Goal: Check status: Check status

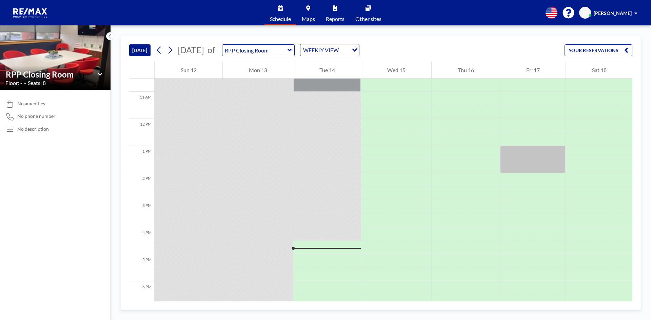
scroll to position [271, 0]
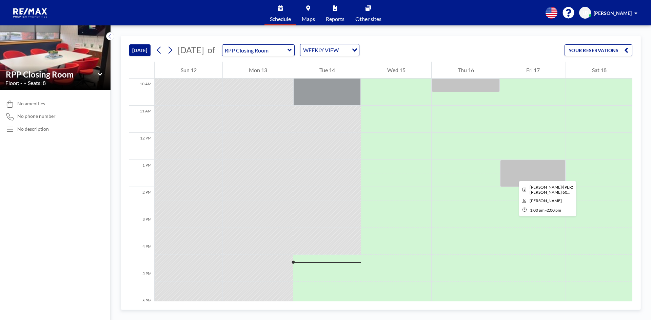
click at [513, 175] on div at bounding box center [532, 173] width 65 height 27
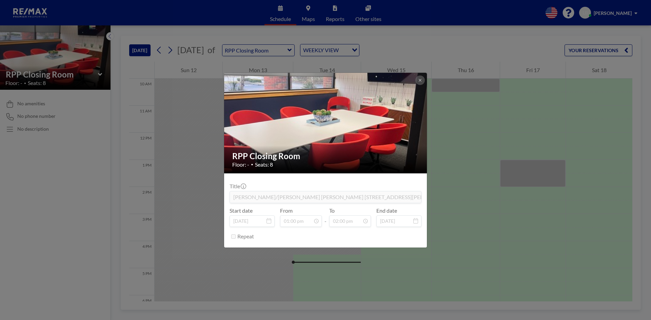
click at [445, 85] on div "RPP Closing Room Floor: - • Seats: 8 Title Mayhew/Johnson Matthew Hoagland 603 …" at bounding box center [325, 160] width 651 height 320
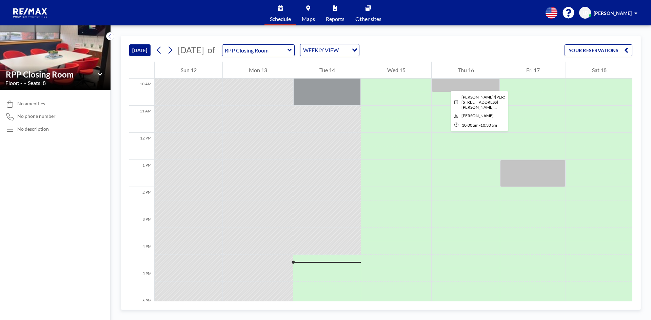
click at [445, 85] on div at bounding box center [466, 86] width 68 height 14
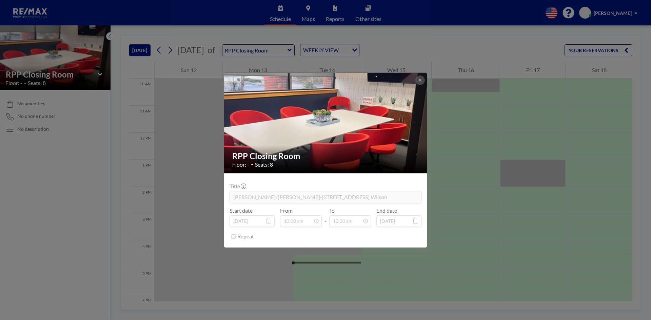
click at [485, 176] on div "RPP Closing Room Floor: - • Seats: 8 Title Dorsey/Woods-720 South 36th St -Kris…" at bounding box center [325, 160] width 651 height 320
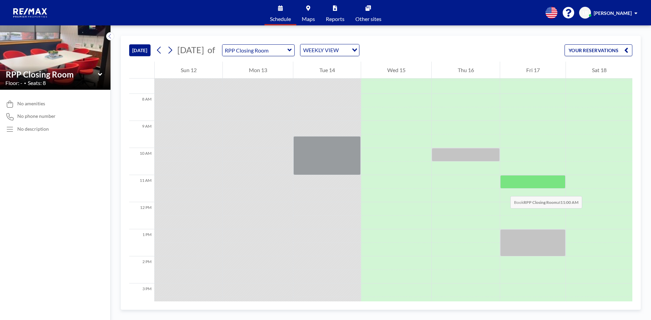
scroll to position [203, 0]
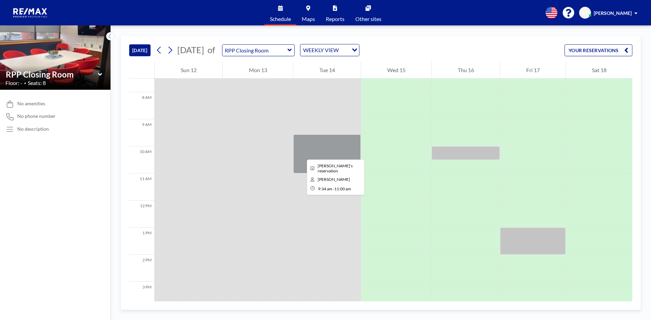
click at [301, 154] on div at bounding box center [326, 154] width 67 height 39
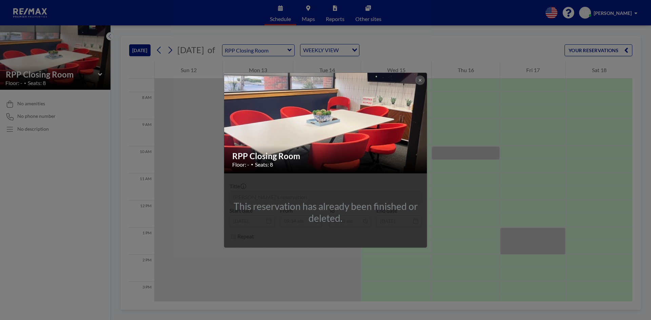
click at [338, 197] on div "This reservation has already been finished or deleted." at bounding box center [325, 211] width 203 height 74
click at [422, 78] on icon at bounding box center [420, 80] width 4 height 4
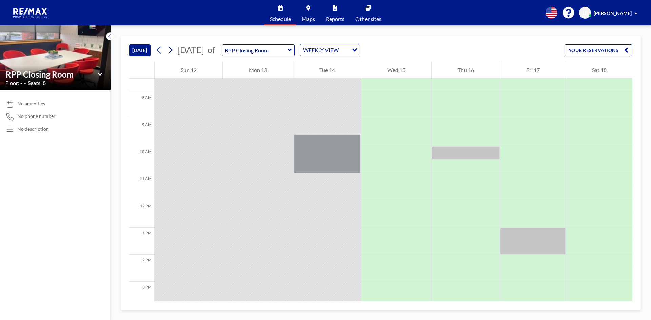
drag, startPoint x: 226, startPoint y: 100, endPoint x: 226, endPoint y: 136, distance: 35.9
click at [226, 136] on div at bounding box center [258, 200] width 70 height 651
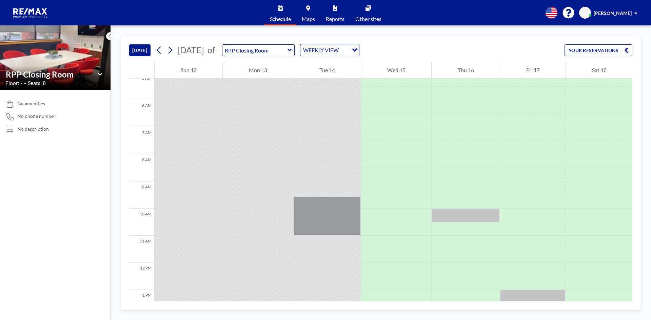
scroll to position [160, 0]
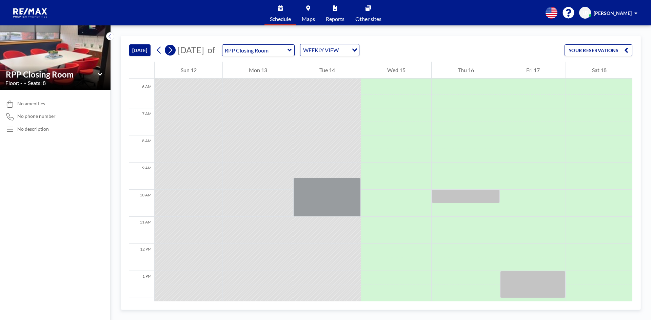
click at [170, 50] on icon at bounding box center [170, 50] width 6 height 10
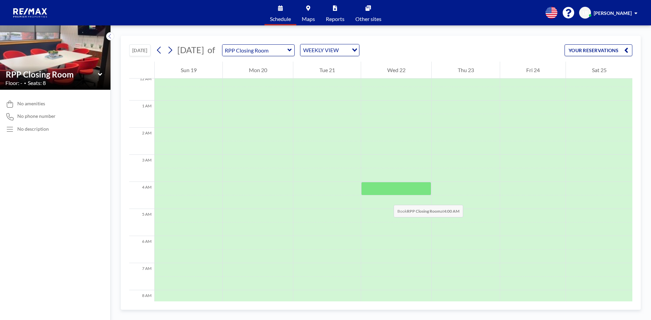
scroll to position [0, 0]
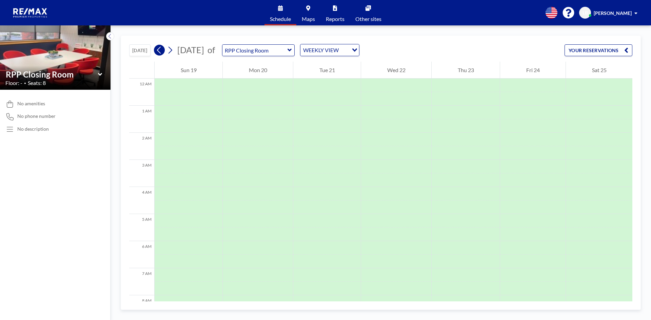
click at [160, 52] on icon at bounding box center [159, 50] width 6 height 10
